Goal: Find specific page/section: Find specific page/section

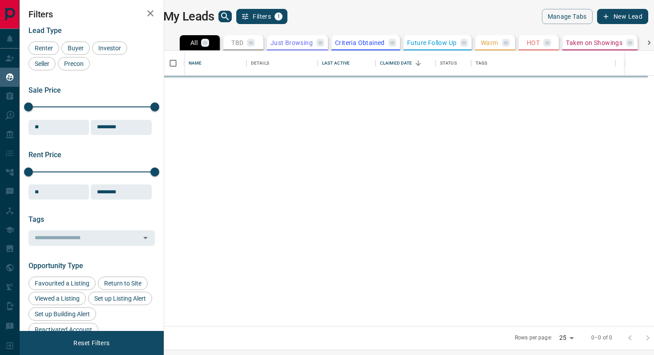
scroll to position [275, 486]
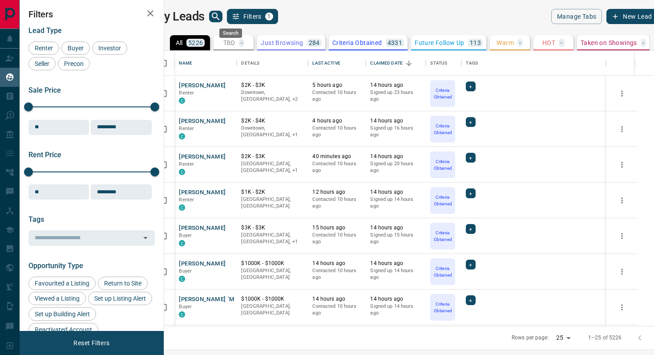
click at [221, 13] on icon "search button" at bounding box center [216, 16] width 11 height 11
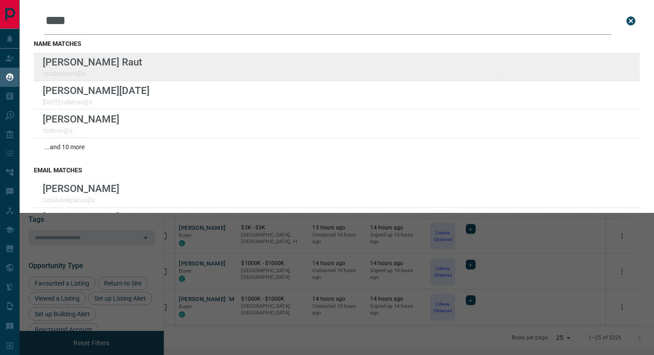
type input "****"
click at [0, 0] on div "Lead Transfers Claim Leads My Leads Tasks Opportunities Deals Campaigns Automat…" at bounding box center [327, 172] width 654 height 344
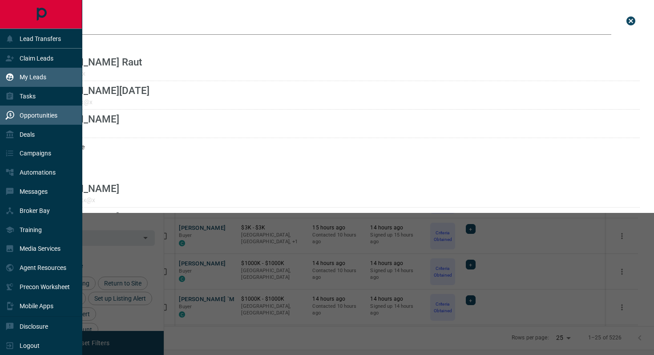
click at [18, 114] on div "Opportunities" at bounding box center [31, 115] width 52 height 15
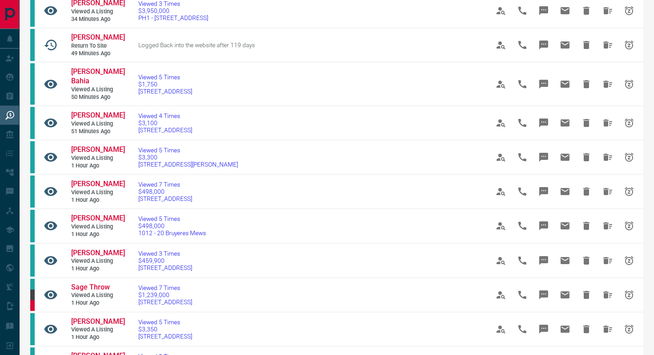
scroll to position [662, 0]
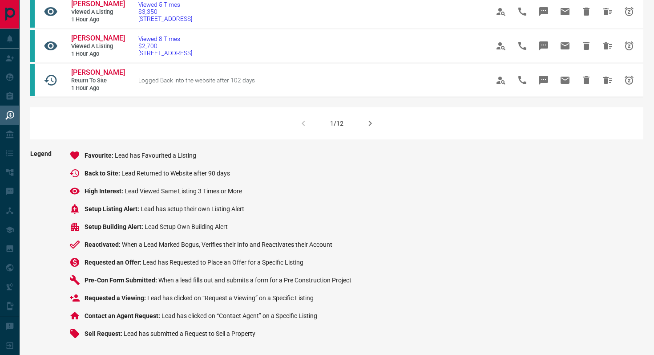
click at [375, 125] on icon "button" at bounding box center [370, 123] width 11 height 11
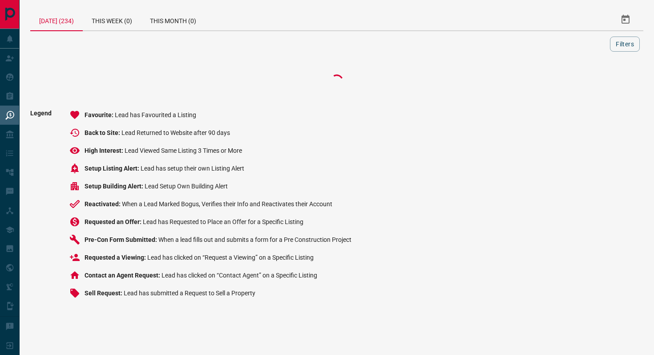
scroll to position [0, 0]
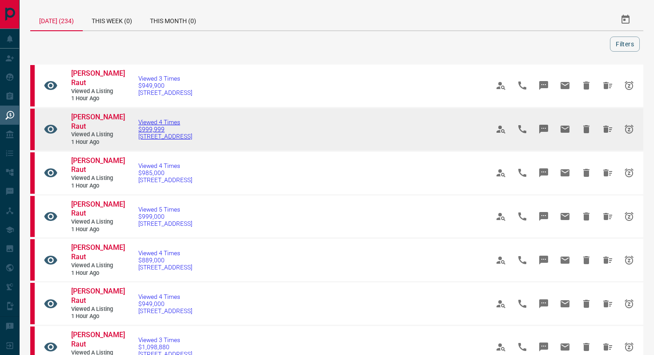
click at [192, 137] on span "[STREET_ADDRESS]" at bounding box center [165, 136] width 54 height 7
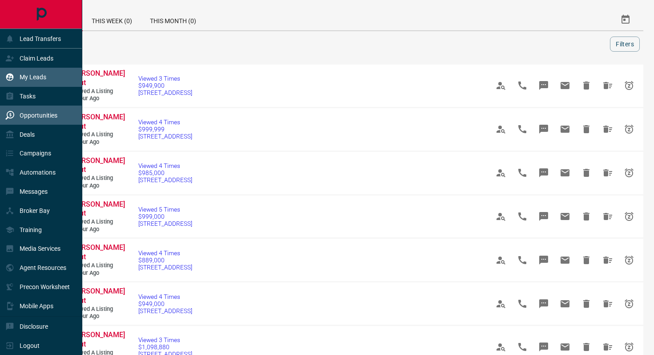
click at [49, 81] on div "My Leads" at bounding box center [41, 77] width 82 height 19
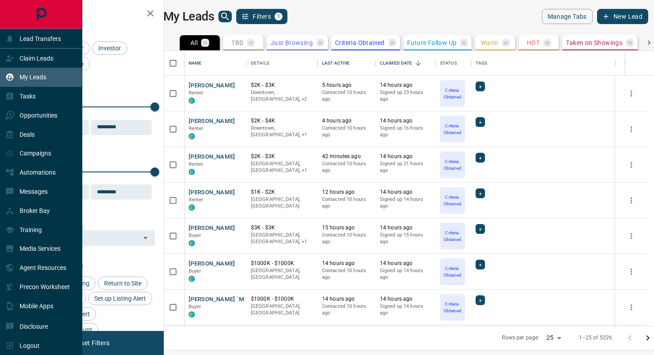
scroll to position [275, 486]
